Goal: Task Accomplishment & Management: Use online tool/utility

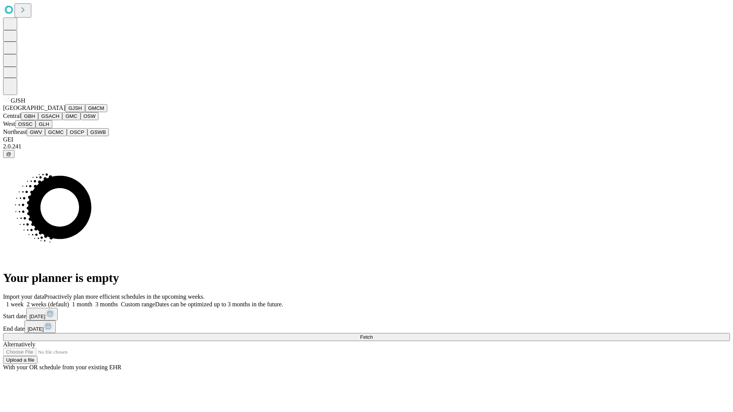
click at [65, 112] on button "GJSH" at bounding box center [75, 108] width 20 height 8
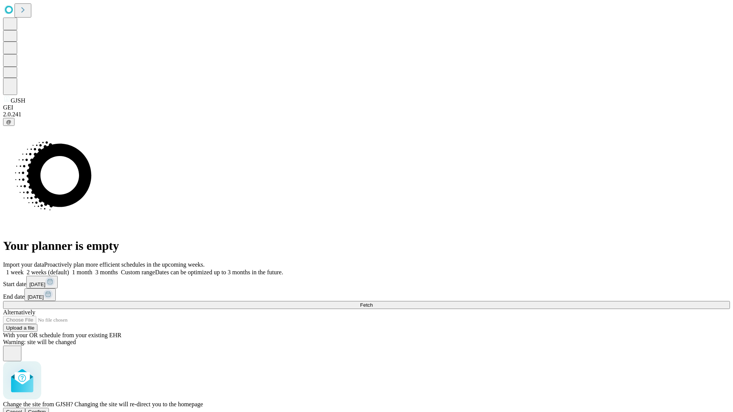
click at [46, 409] on span "Confirm" at bounding box center [37, 412] width 18 height 6
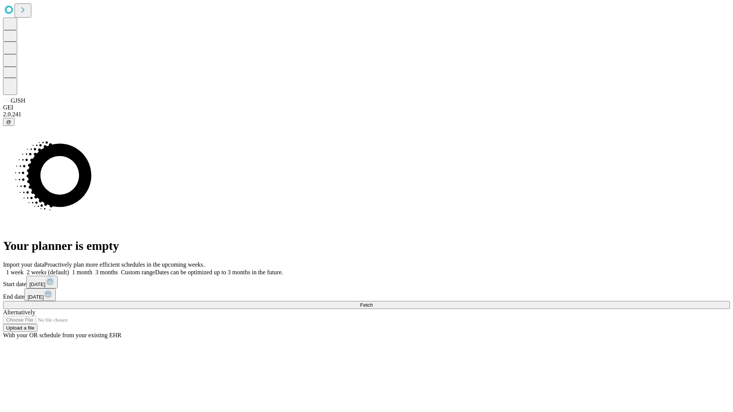
click at [24, 269] on label "1 week" at bounding box center [13, 272] width 21 height 6
click at [373, 302] on span "Fetch" at bounding box center [366, 305] width 13 height 6
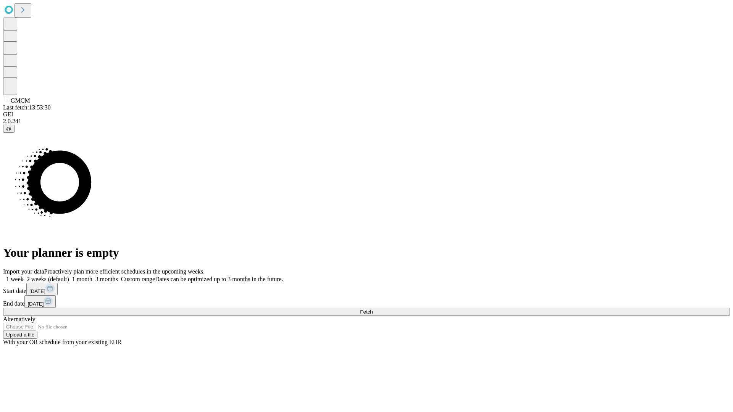
click at [24, 276] on label "1 week" at bounding box center [13, 279] width 21 height 6
click at [373, 309] on span "Fetch" at bounding box center [366, 312] width 13 height 6
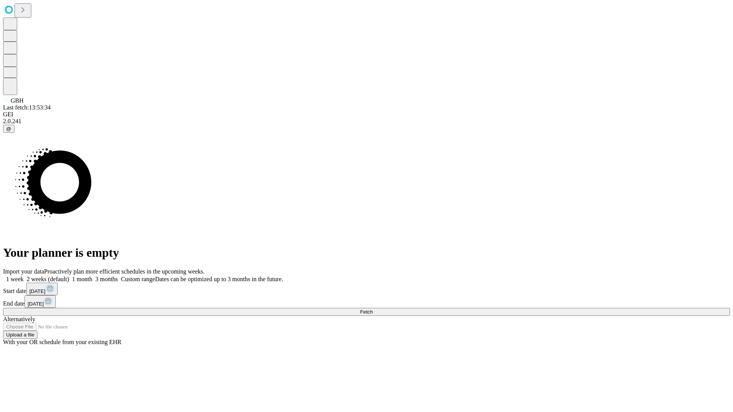
click at [24, 276] on label "1 week" at bounding box center [13, 279] width 21 height 6
click at [373, 309] on span "Fetch" at bounding box center [366, 312] width 13 height 6
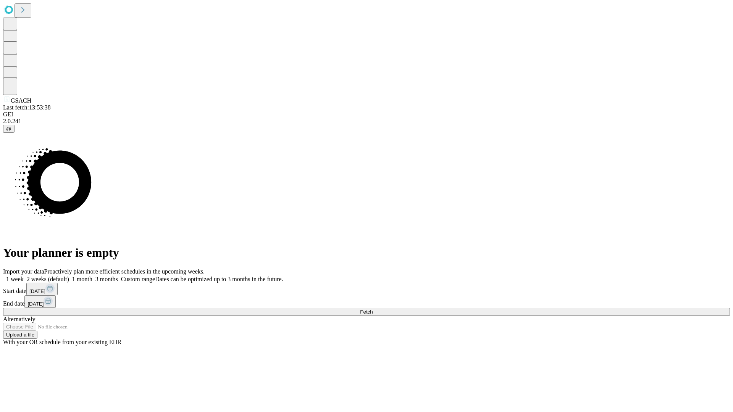
click at [24, 276] on label "1 week" at bounding box center [13, 279] width 21 height 6
click at [373, 309] on span "Fetch" at bounding box center [366, 312] width 13 height 6
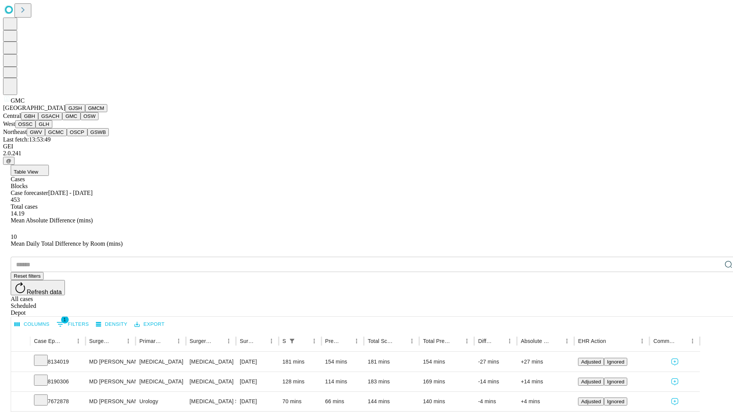
click at [81, 120] on button "OSW" at bounding box center [90, 116] width 18 height 8
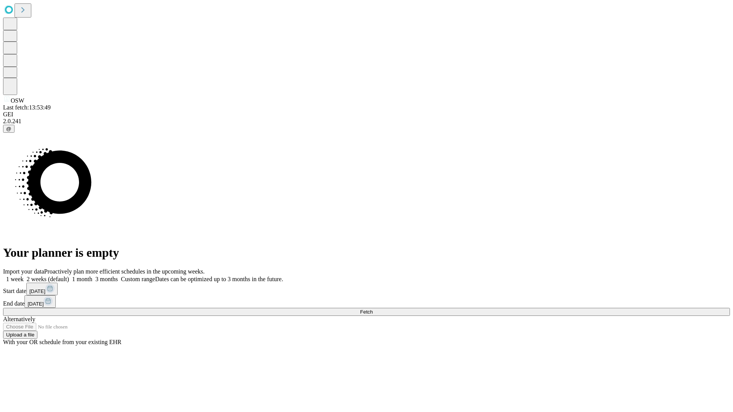
click at [373, 309] on span "Fetch" at bounding box center [366, 312] width 13 height 6
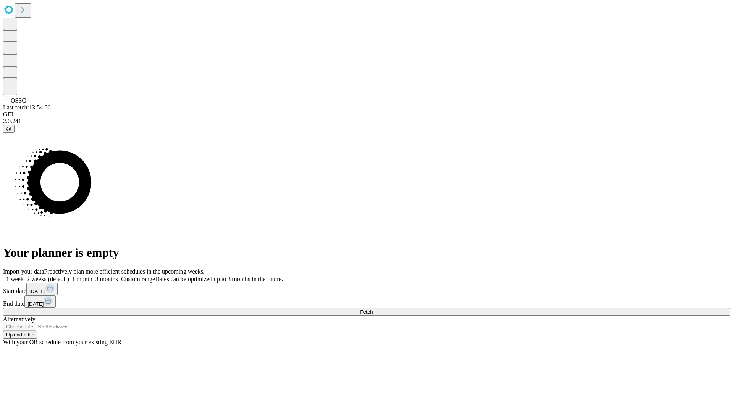
click at [24, 276] on label "1 week" at bounding box center [13, 279] width 21 height 6
click at [373, 309] on span "Fetch" at bounding box center [366, 312] width 13 height 6
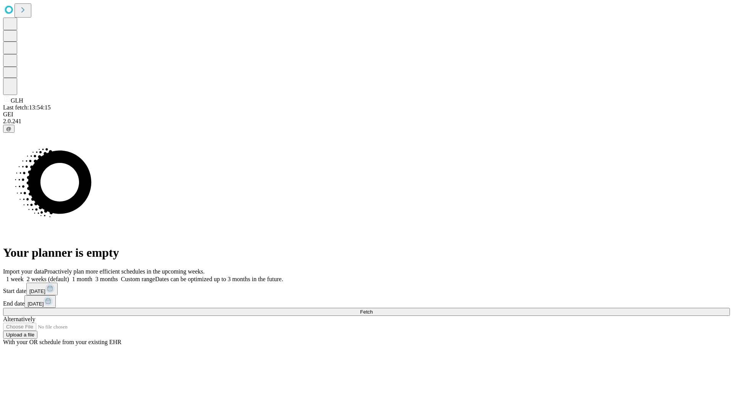
click at [24, 276] on label "1 week" at bounding box center [13, 279] width 21 height 6
click at [373, 309] on span "Fetch" at bounding box center [366, 312] width 13 height 6
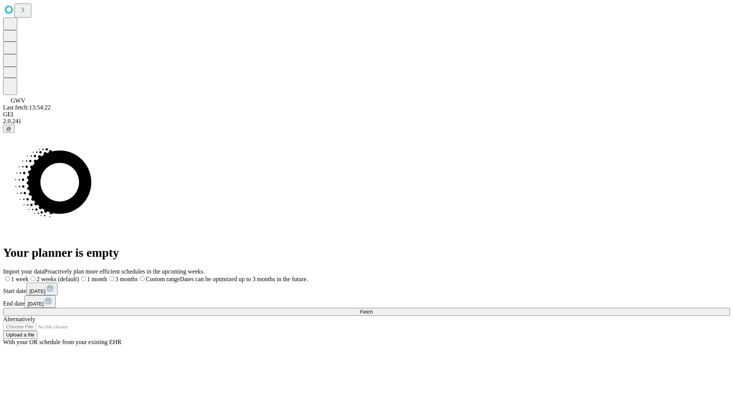
click at [29, 276] on label "1 week" at bounding box center [16, 279] width 26 height 6
click at [373, 309] on span "Fetch" at bounding box center [366, 312] width 13 height 6
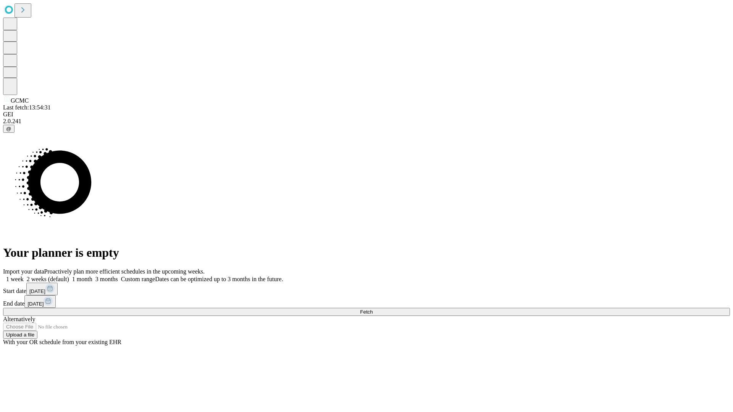
click at [24, 276] on label "1 week" at bounding box center [13, 279] width 21 height 6
click at [373, 309] on span "Fetch" at bounding box center [366, 312] width 13 height 6
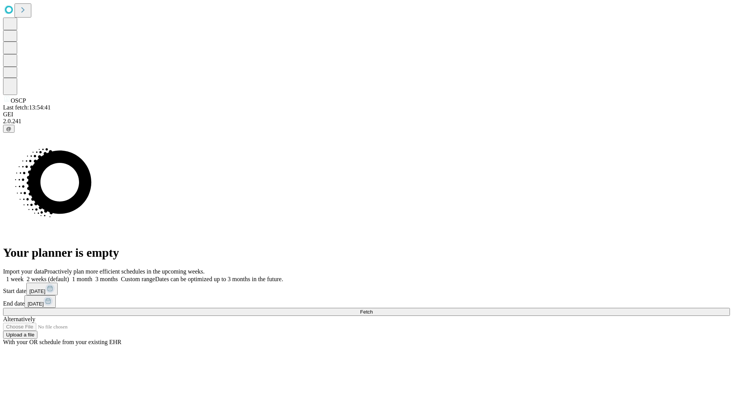
click at [24, 276] on label "1 week" at bounding box center [13, 279] width 21 height 6
click at [373, 309] on span "Fetch" at bounding box center [366, 312] width 13 height 6
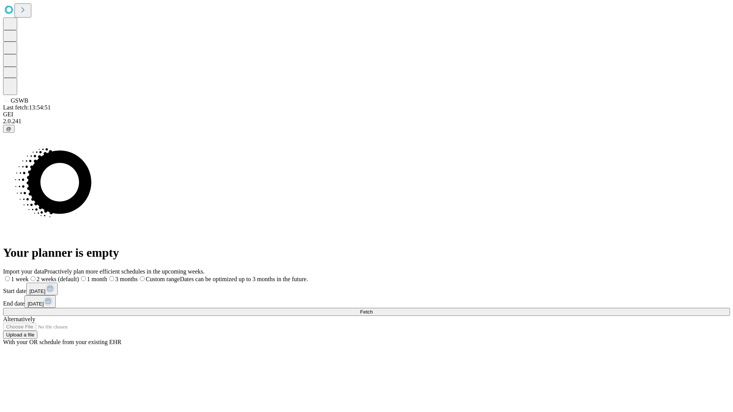
click at [373, 309] on span "Fetch" at bounding box center [366, 312] width 13 height 6
